Goal: Task Accomplishment & Management: Use online tool/utility

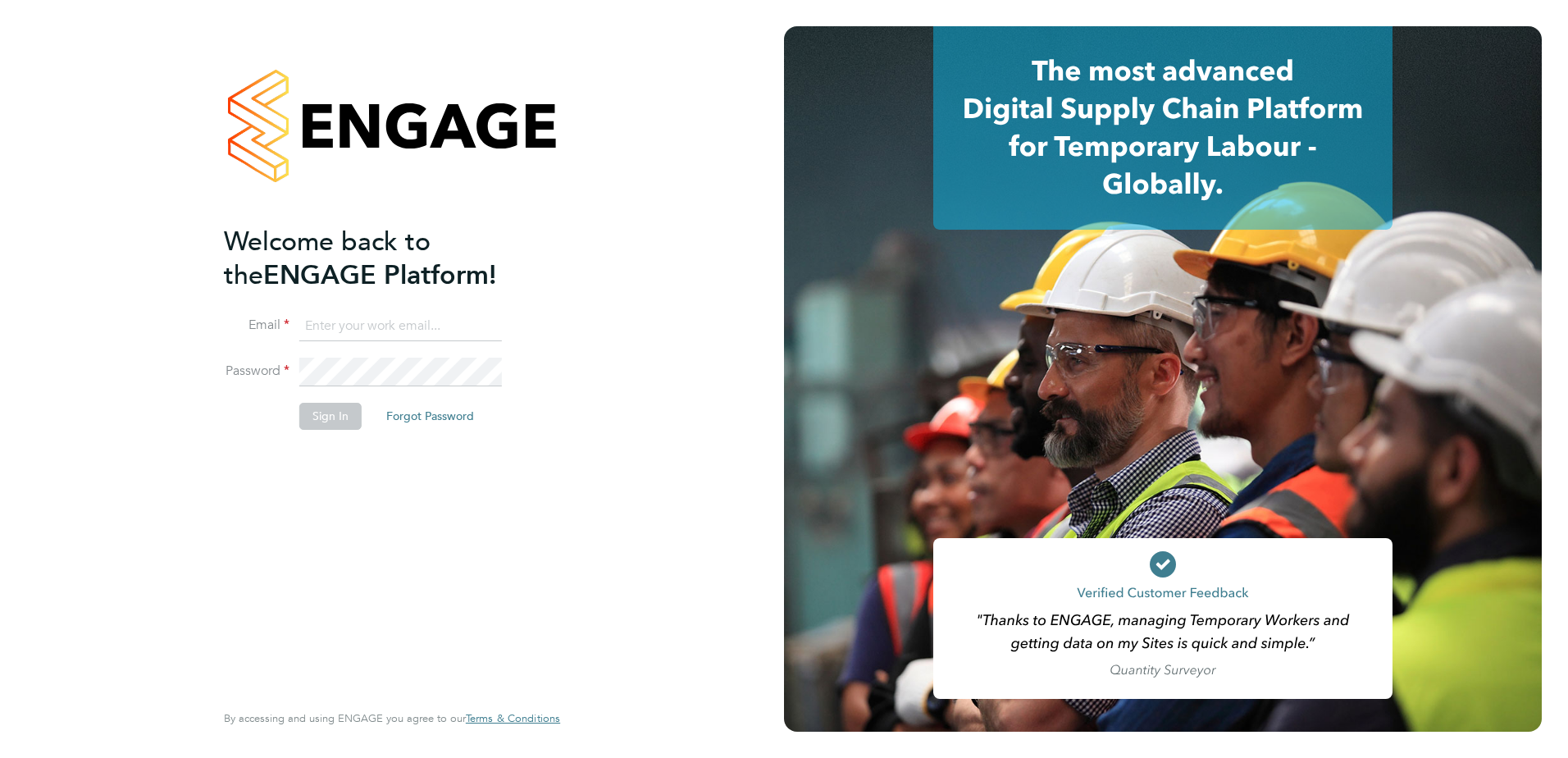
type input "[PERSON_NAME][EMAIL_ADDRESS][PERSON_NAME][DOMAIN_NAME]"
click at [318, 408] on button "Sign In" at bounding box center [330, 415] width 63 height 26
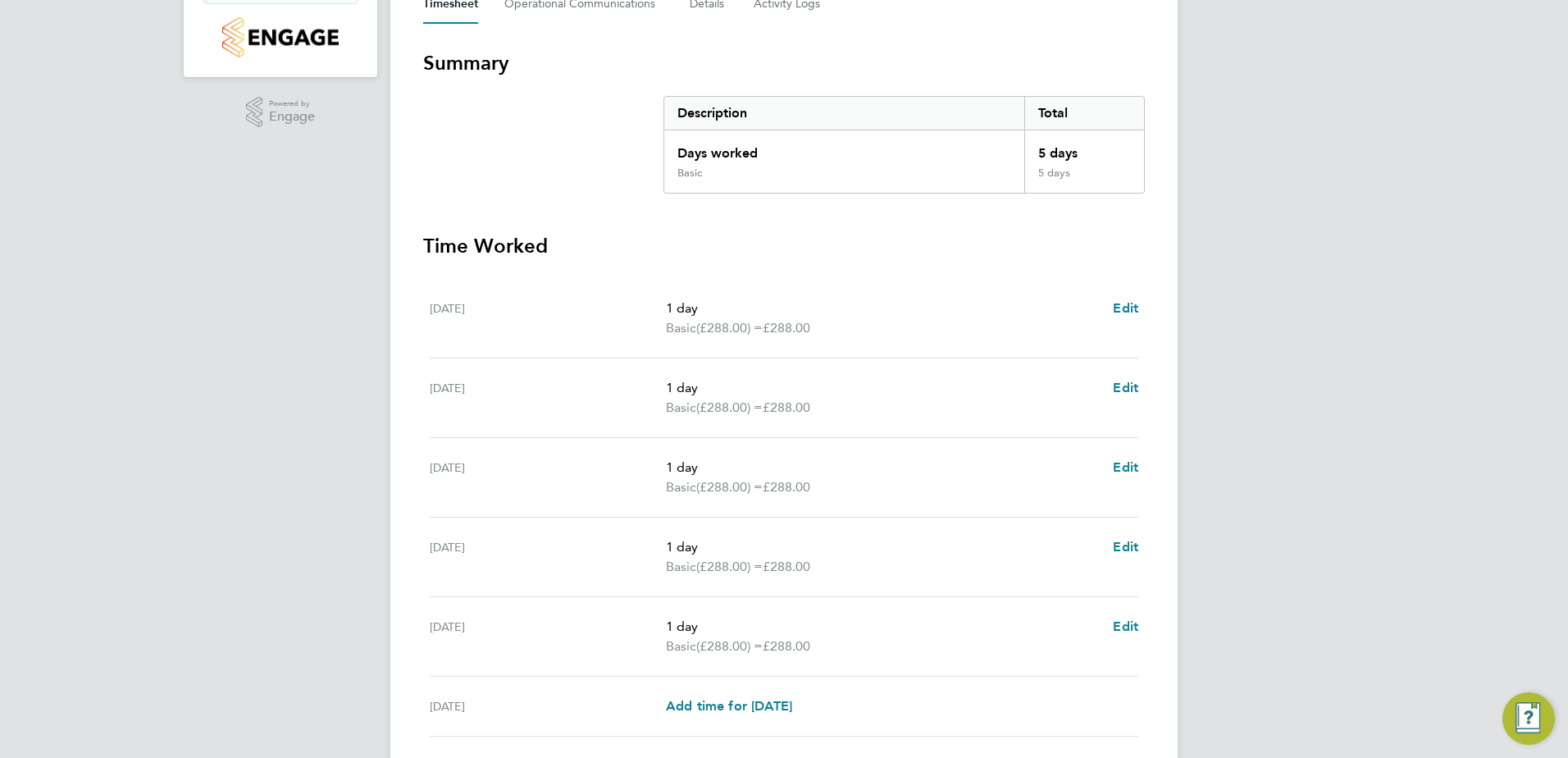
scroll to position [440, 0]
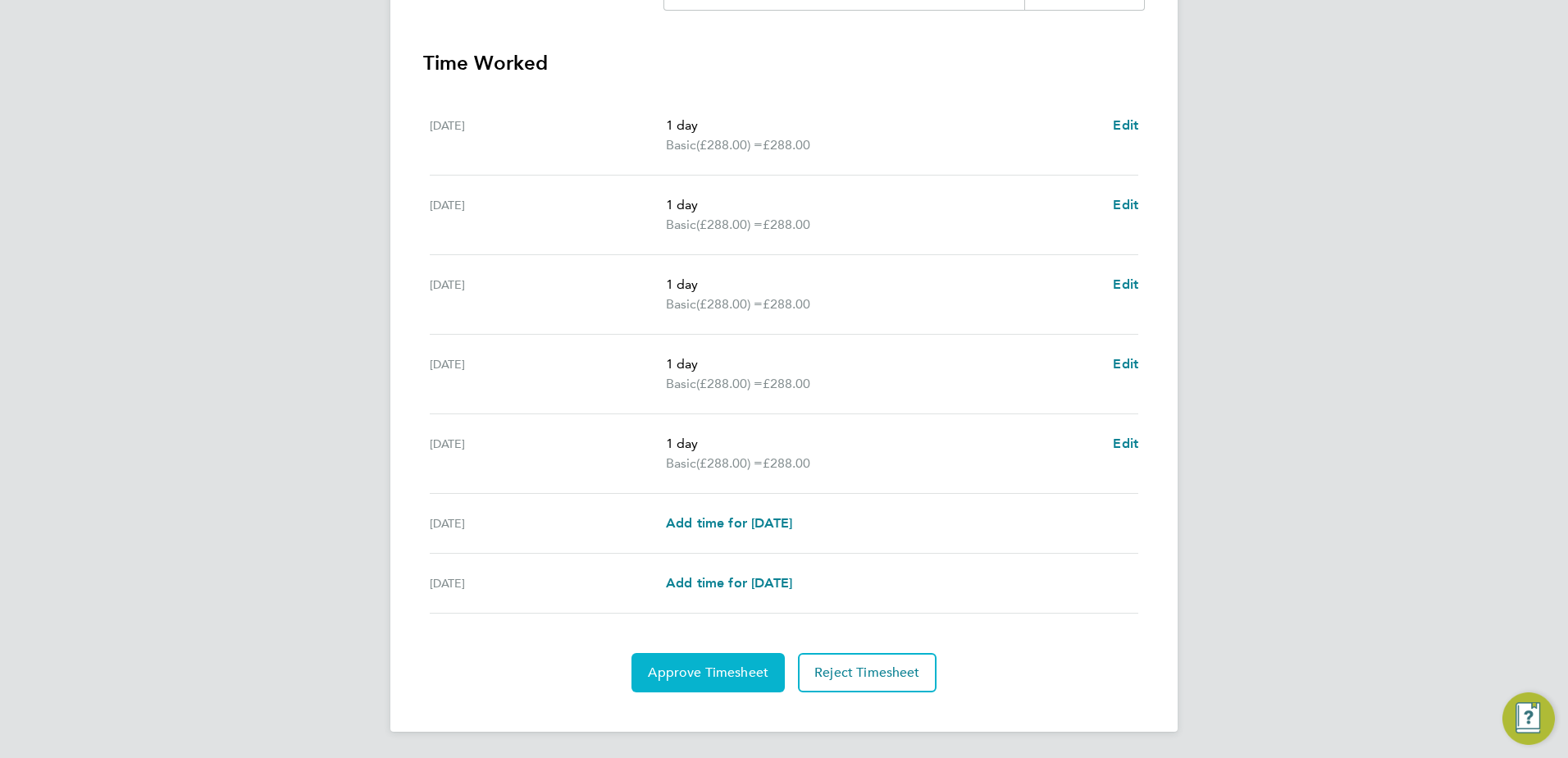
click at [724, 675] on span "Approve Timesheet" at bounding box center [707, 671] width 120 height 16
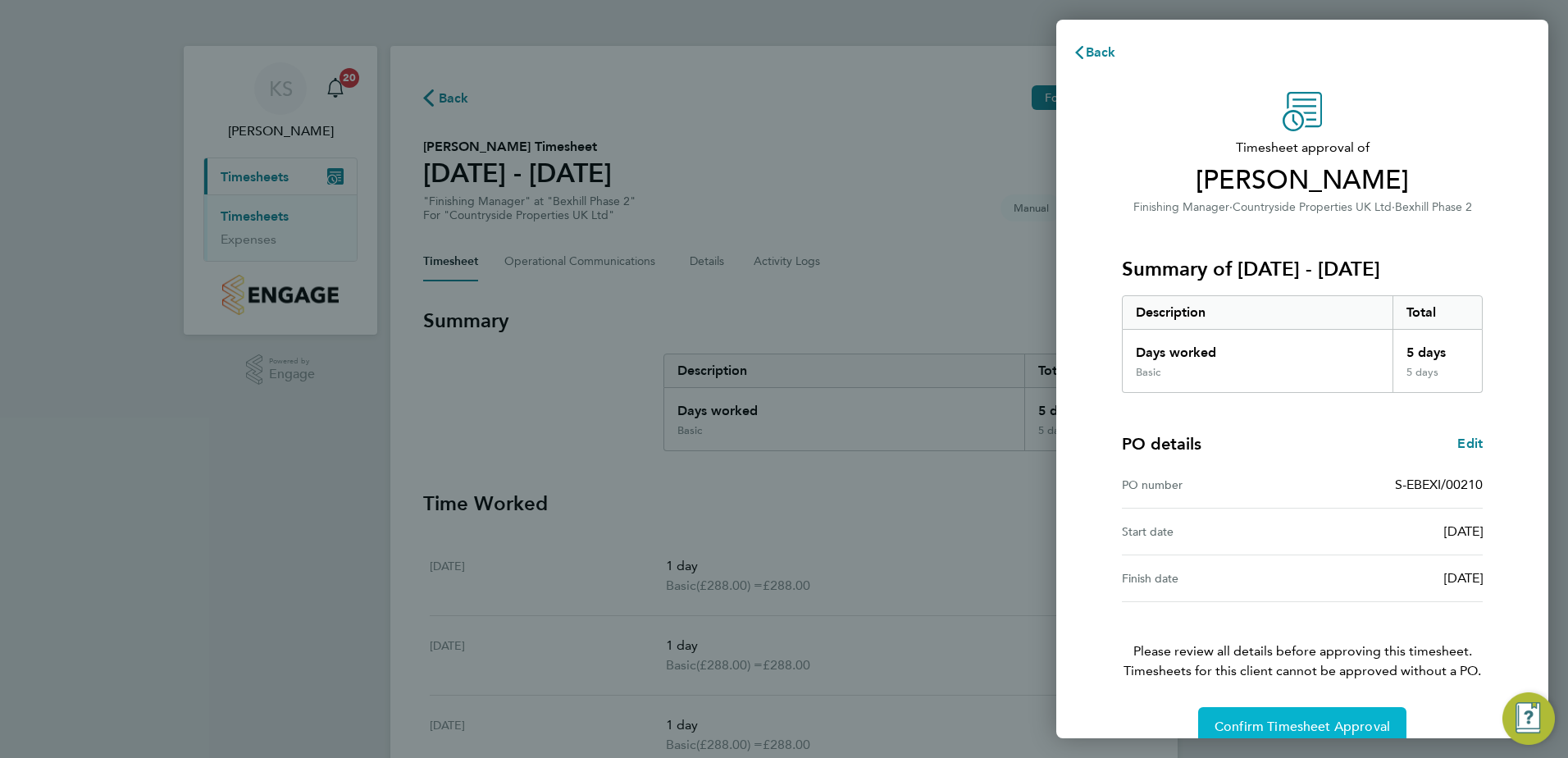
click at [1280, 719] on span "Confirm Timesheet Approval" at bounding box center [1302, 726] width 175 height 16
